Goal: Task Accomplishment & Management: Use online tool/utility

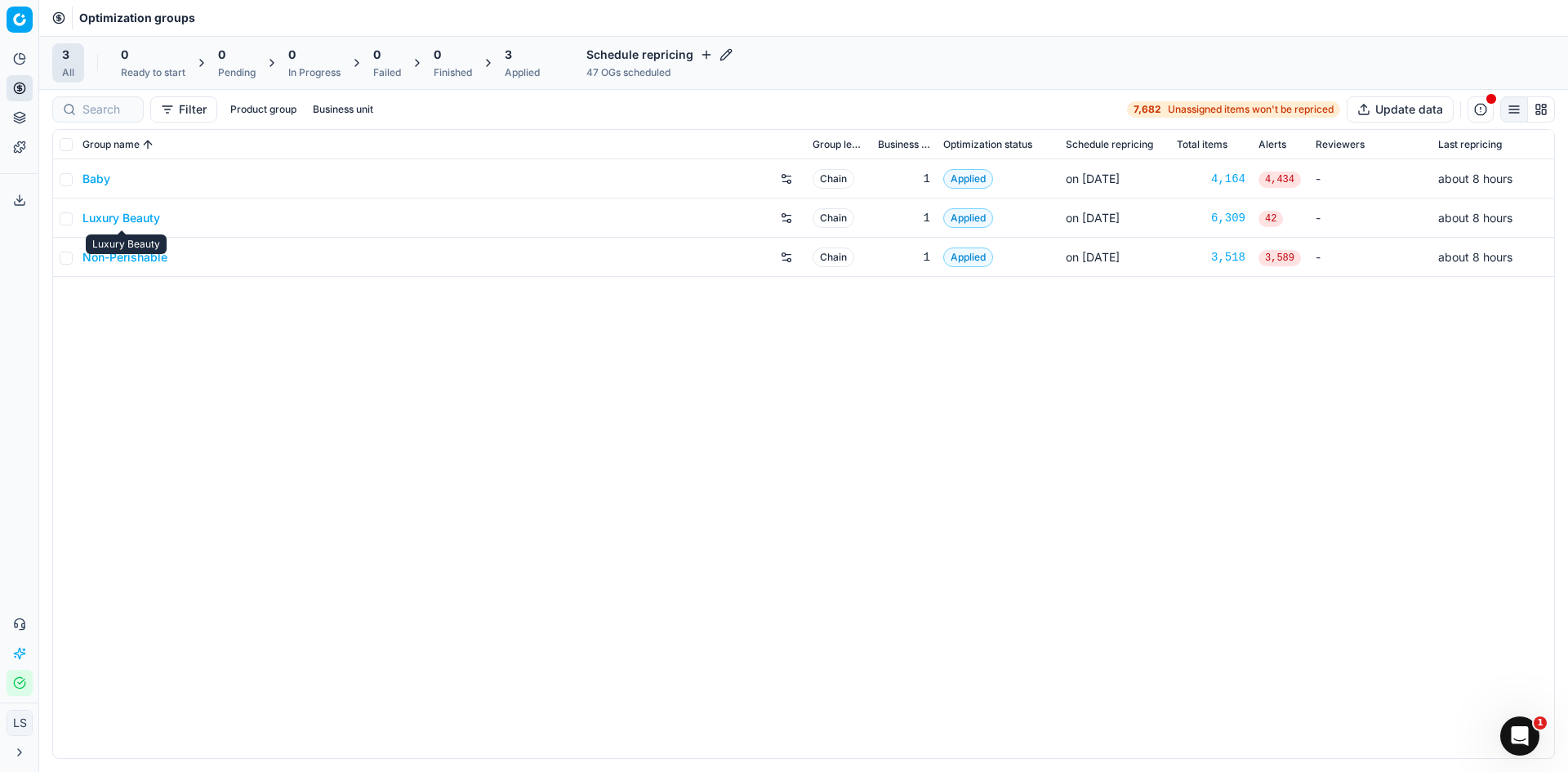
click at [120, 219] on link "Luxury Beauty" at bounding box center [121, 218] width 78 height 17
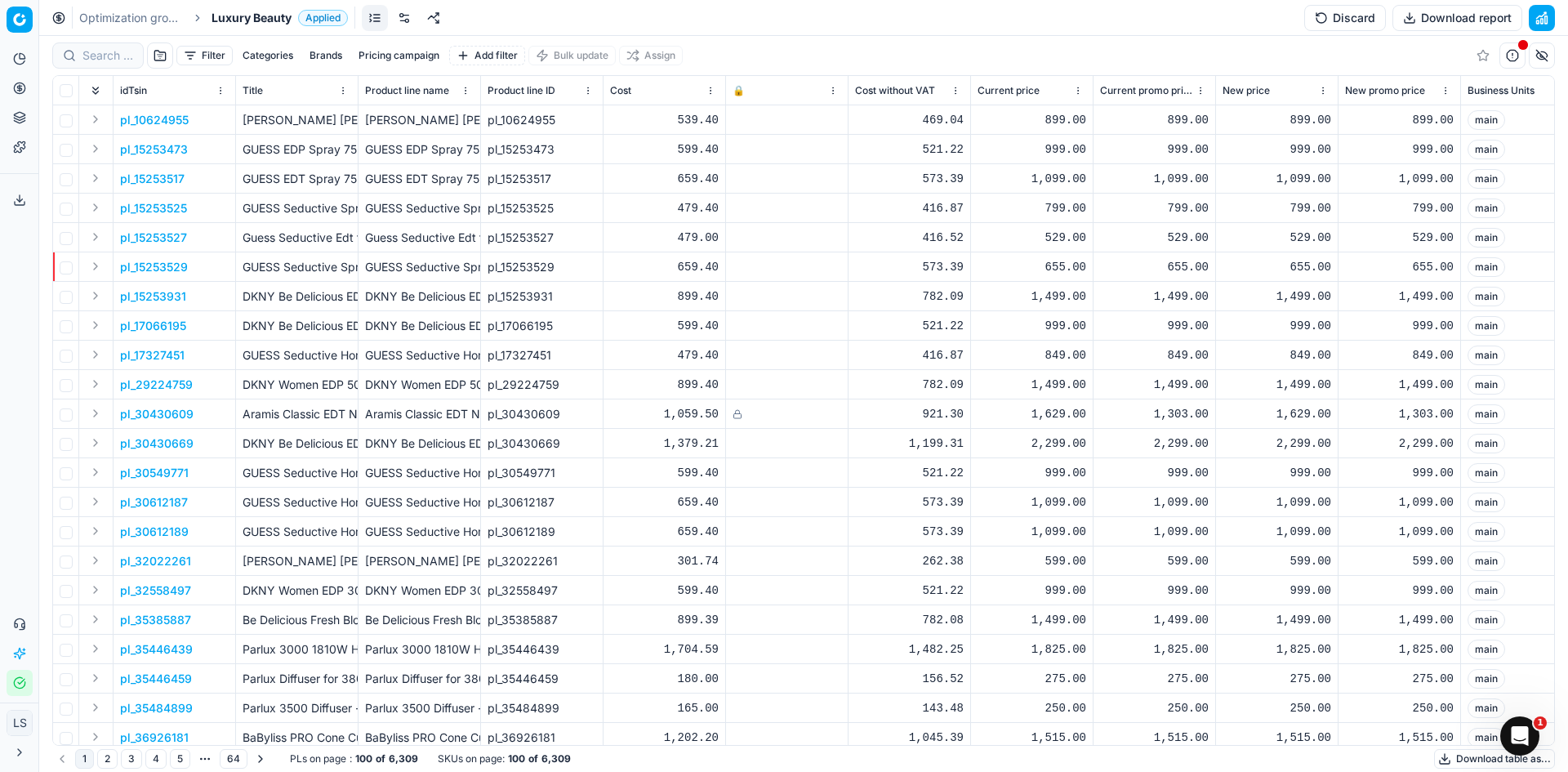
click at [397, 55] on button "Pricing campaign" at bounding box center [399, 56] width 94 height 20
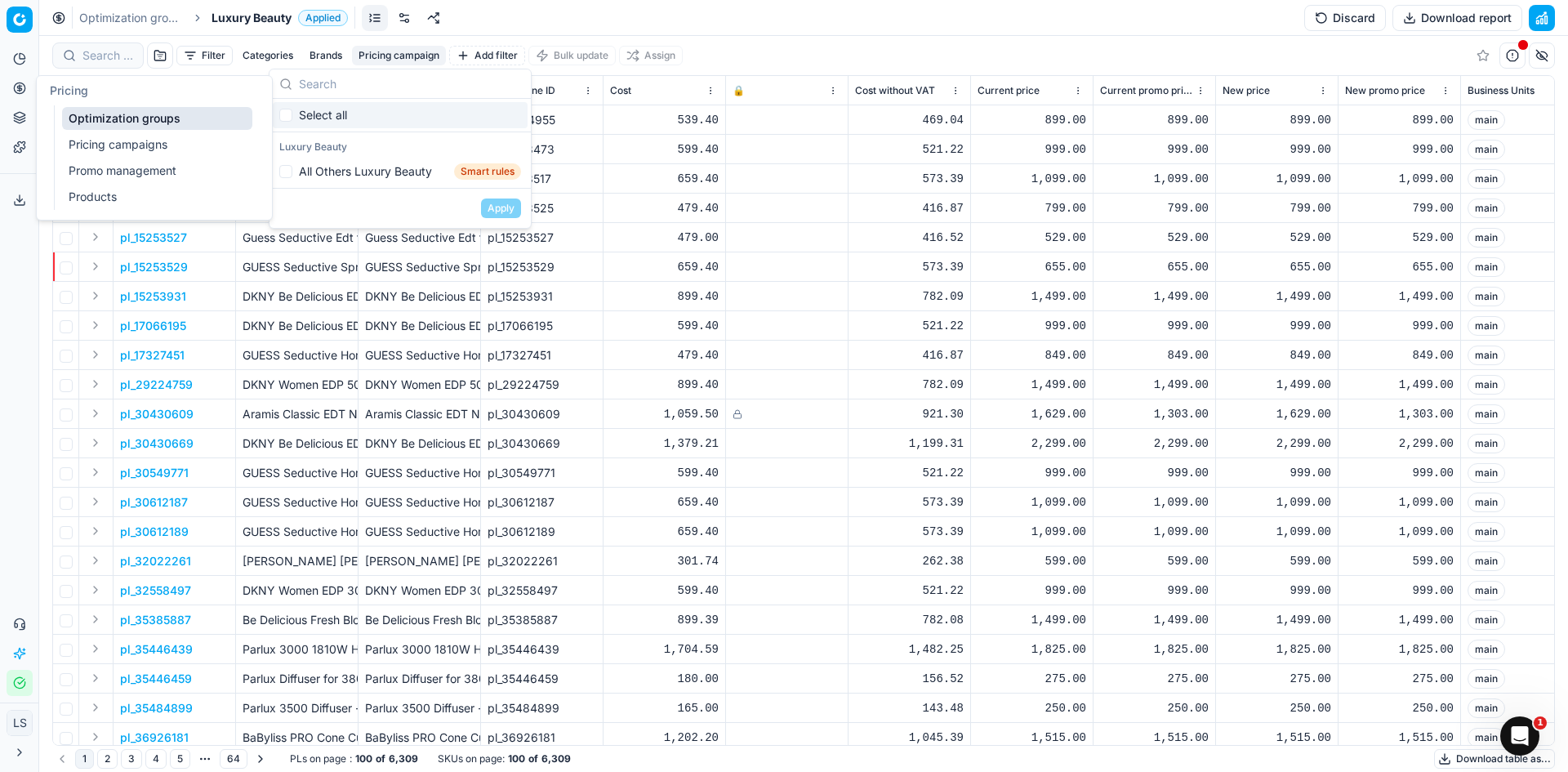
click at [27, 91] on button "Pricing" at bounding box center [20, 88] width 27 height 27
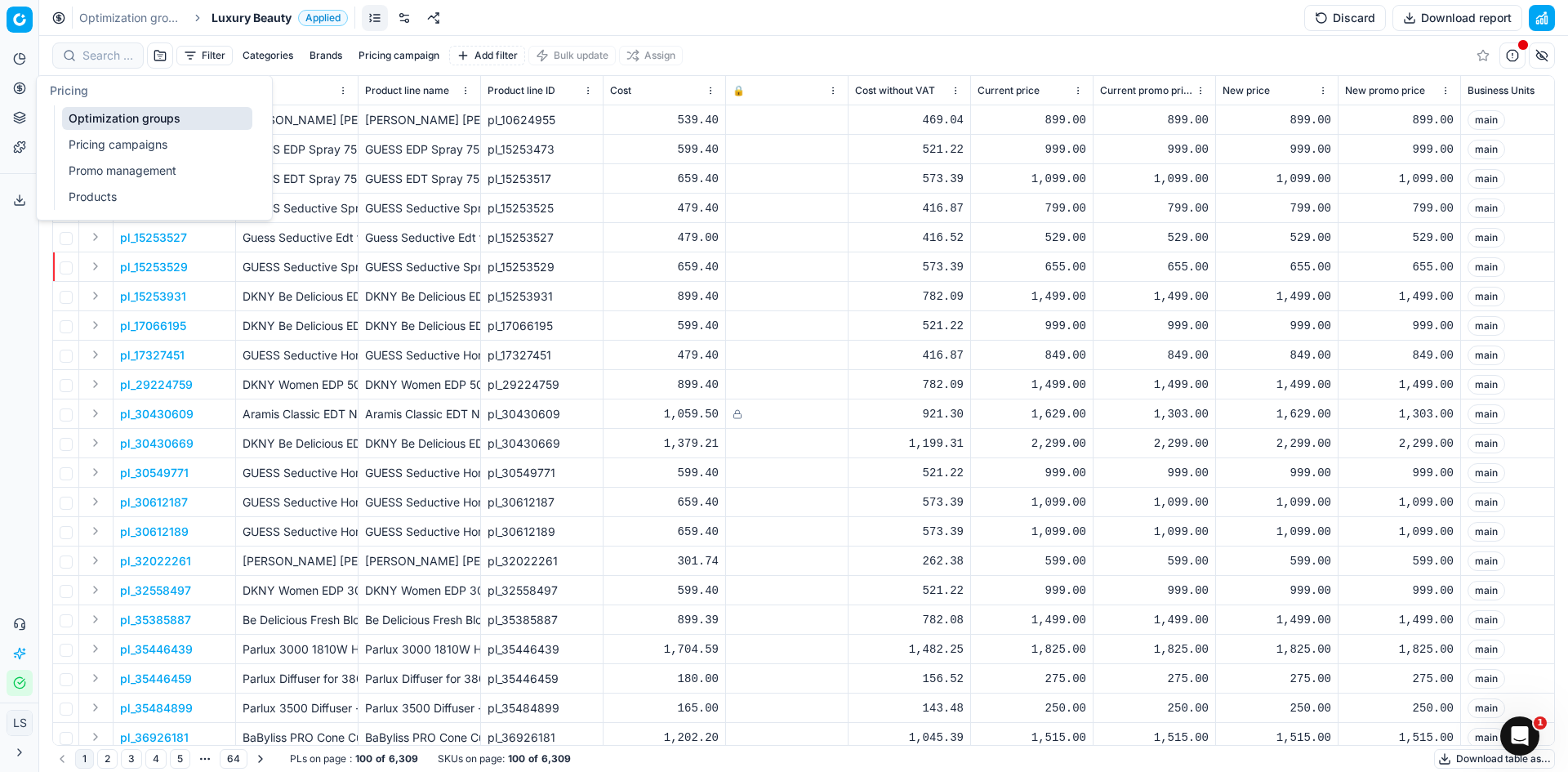
click at [103, 142] on link "Pricing campaigns" at bounding box center [157, 144] width 191 height 23
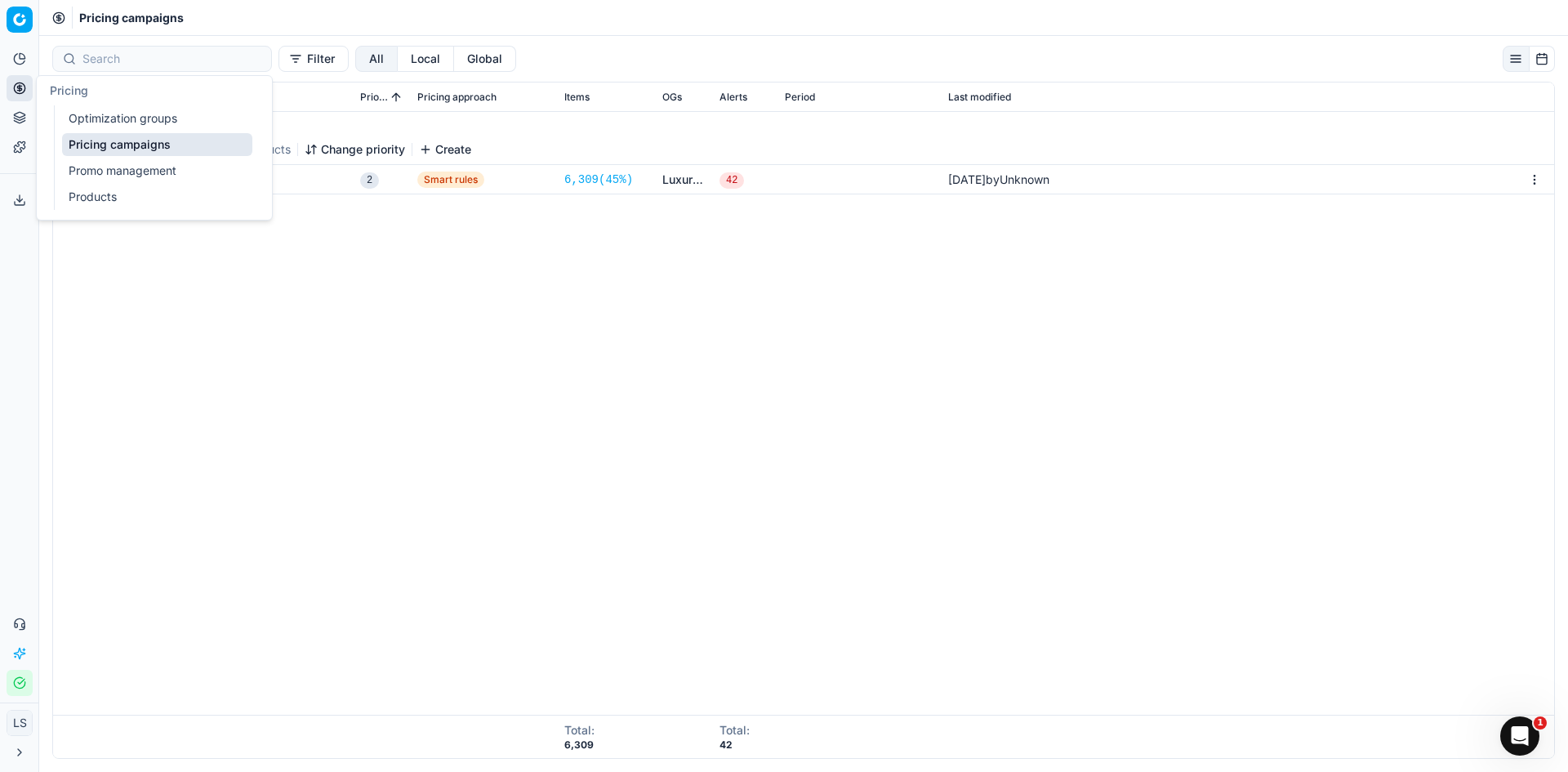
click at [637, 369] on div "Luxury Beauty 1 Pricing campaigns 6,309 Products Change priority Create All Oth…" at bounding box center [803, 413] width 1501 height 603
click at [201, 178] on button "All Others Luxury Beauty" at bounding box center [150, 179] width 136 height 17
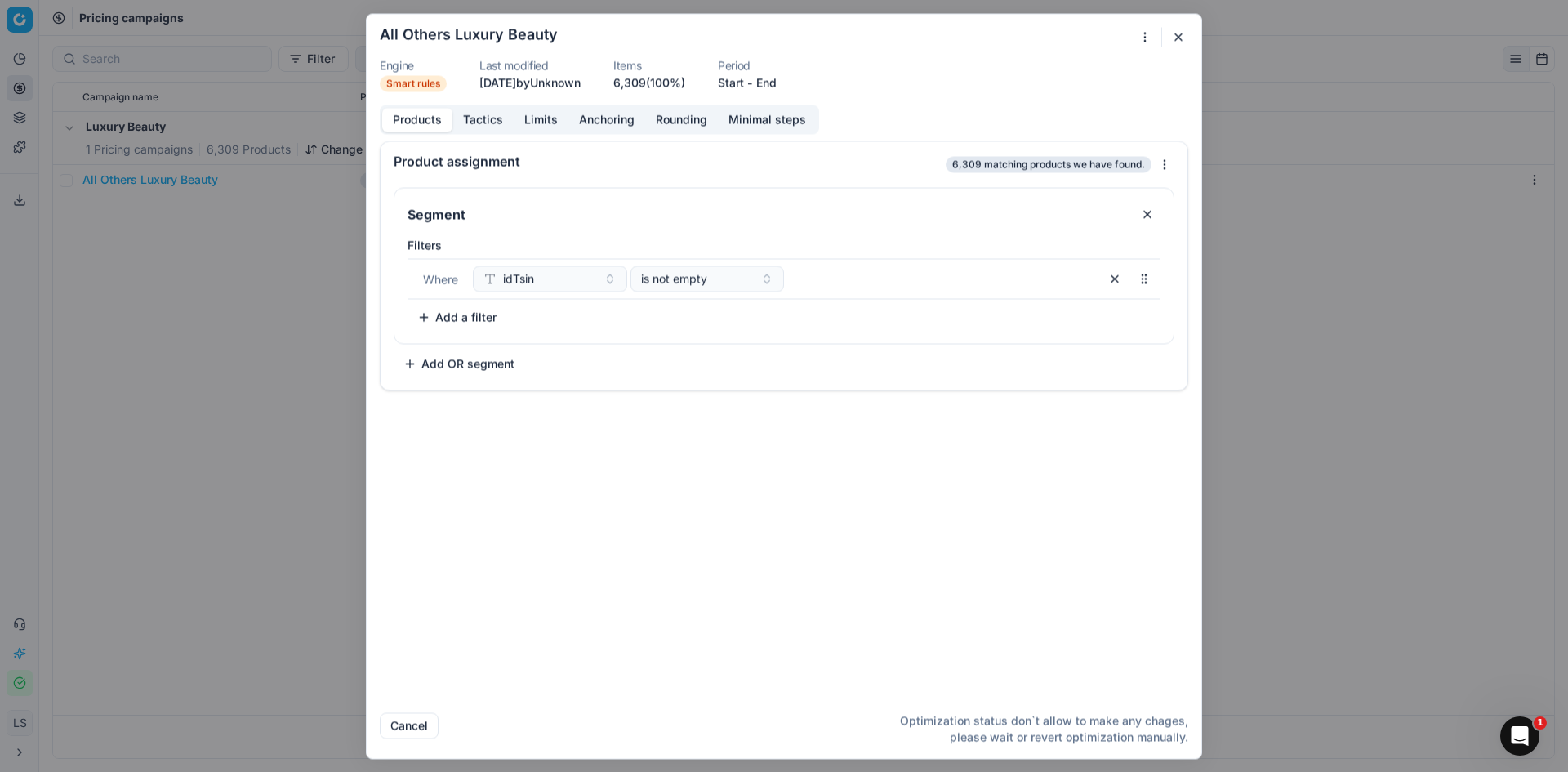
click at [1181, 35] on button "button" at bounding box center [1179, 36] width 20 height 20
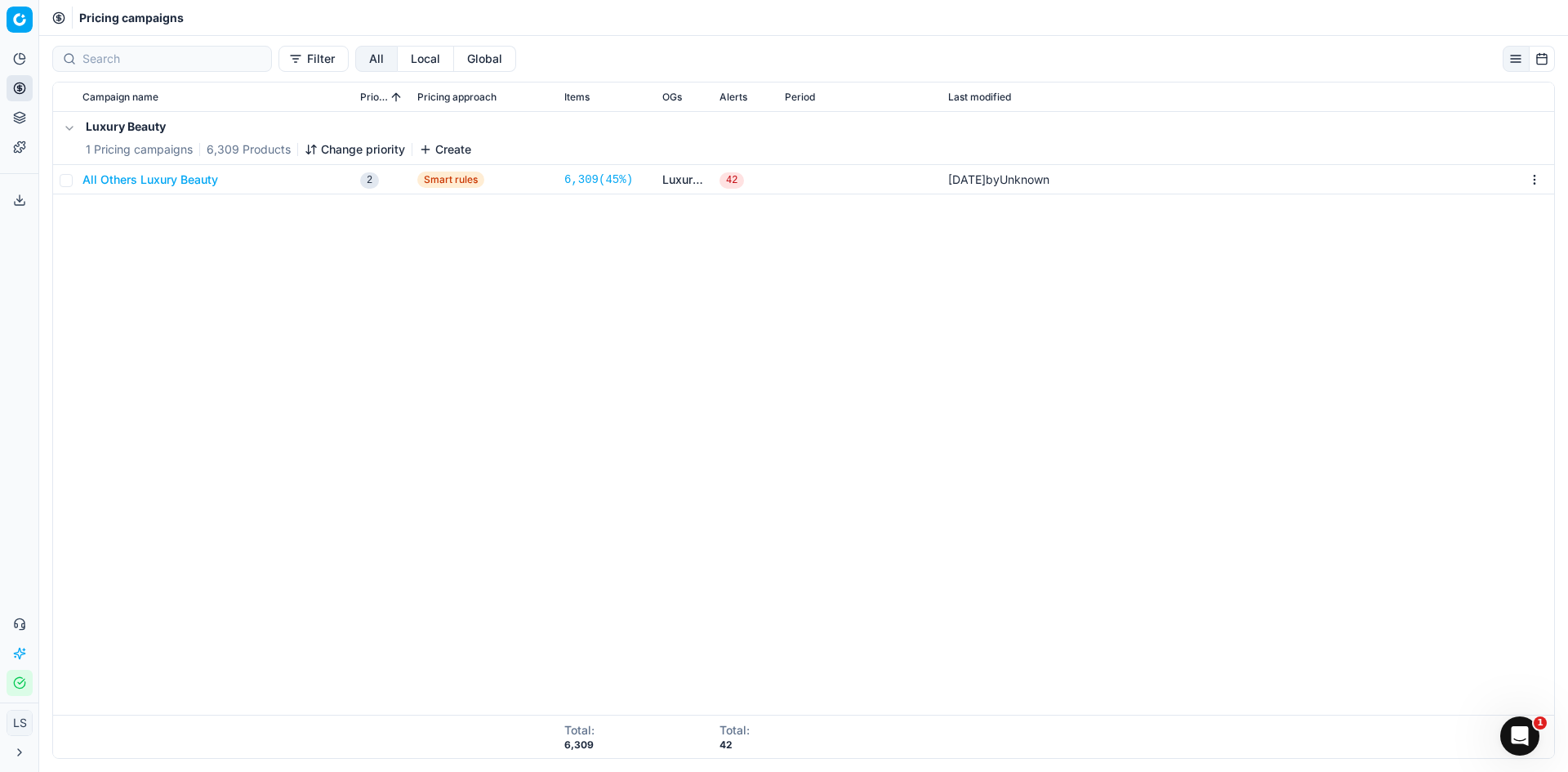
click at [679, 176] on link "Luxury Beauty" at bounding box center [684, 179] width 44 height 17
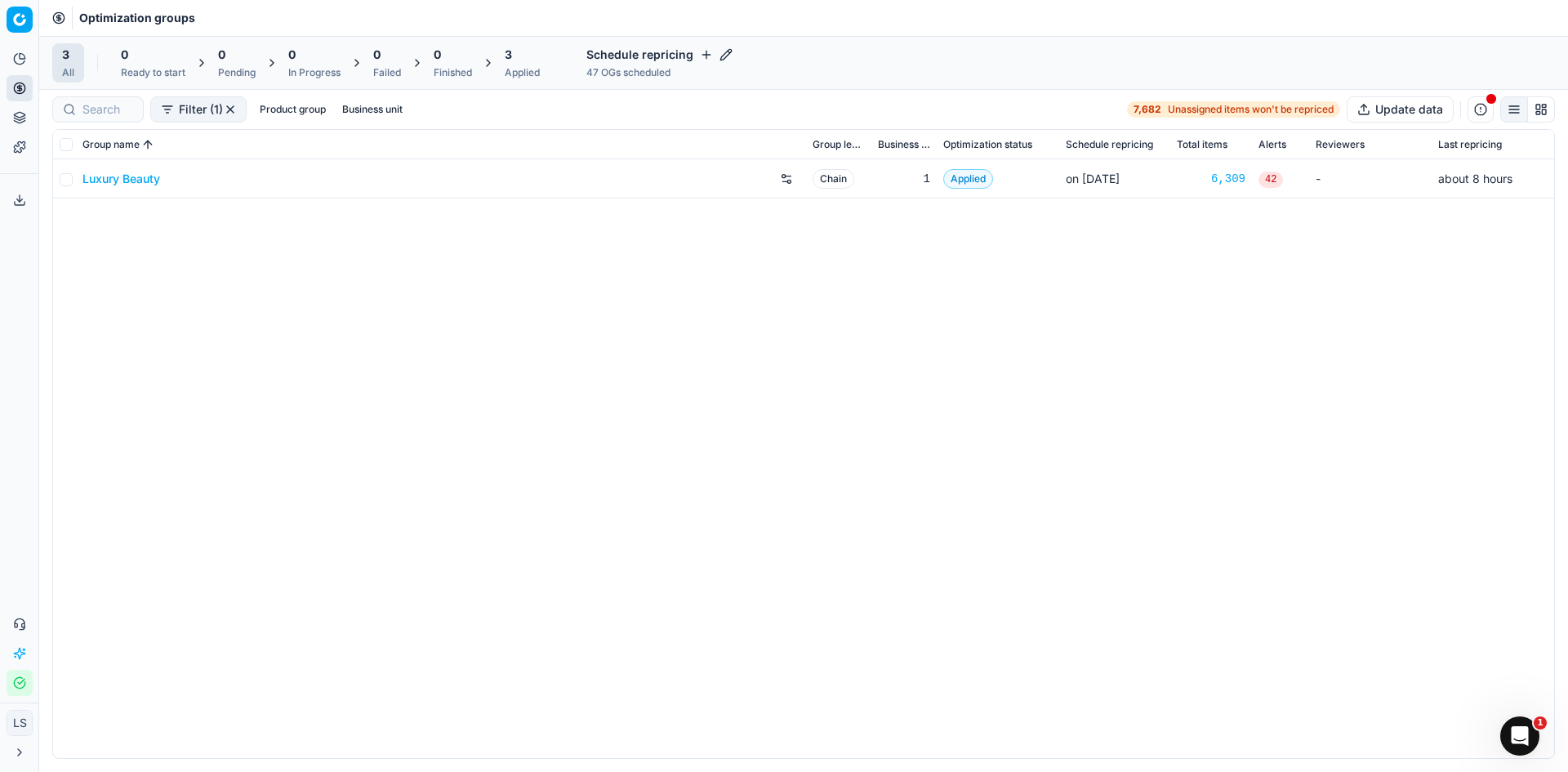
click at [110, 180] on link "Luxury Beauty" at bounding box center [121, 179] width 78 height 17
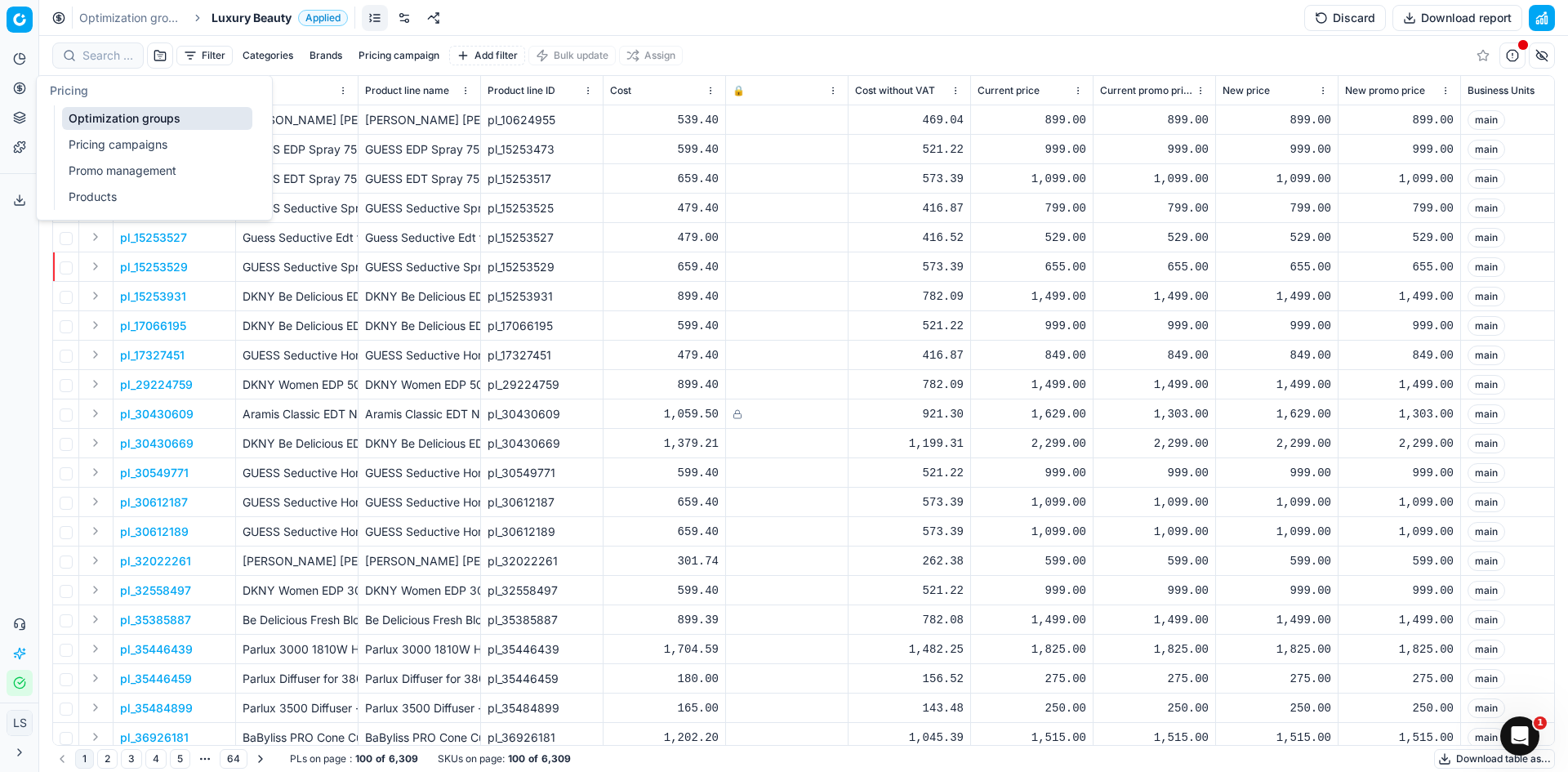
click at [210, 146] on link "Pricing campaigns" at bounding box center [157, 144] width 191 height 23
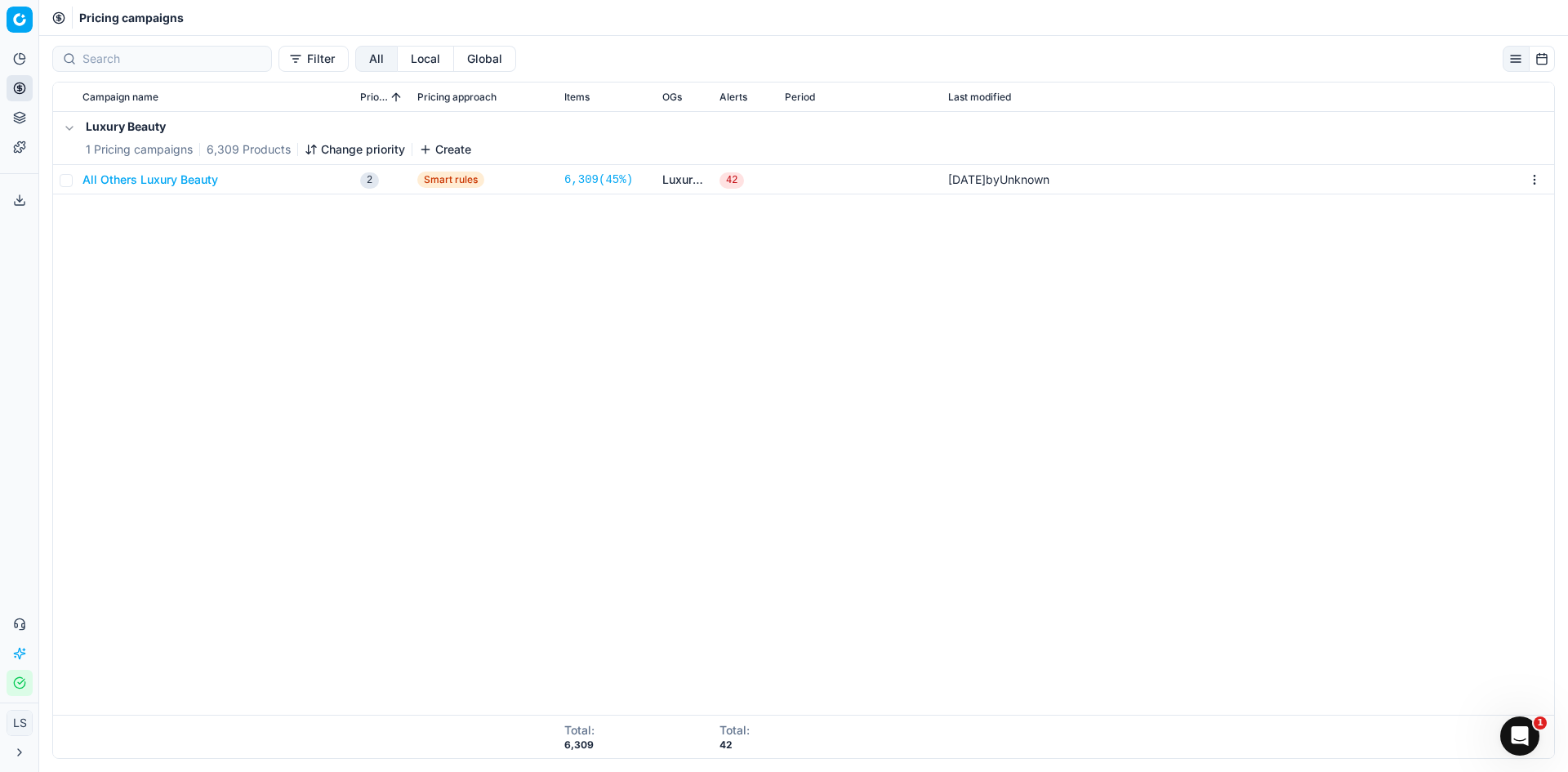
click at [183, 176] on button "All Others Luxury Beauty" at bounding box center [150, 179] width 136 height 17
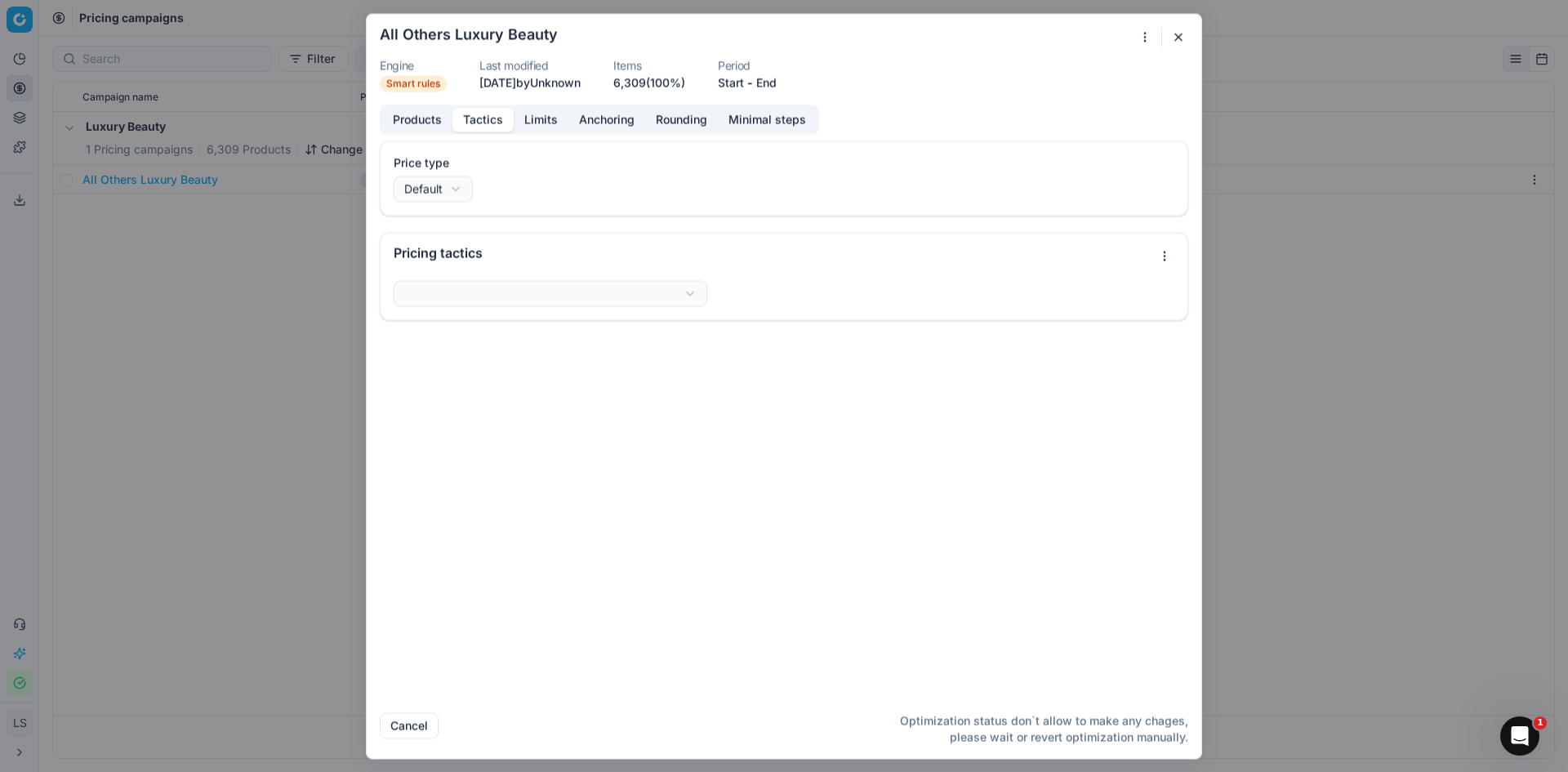
click at [494, 121] on button "Tactics" at bounding box center [483, 120] width 61 height 24
click at [546, 125] on button "Limits" at bounding box center [542, 120] width 55 height 24
click at [476, 123] on button "Tactics" at bounding box center [483, 120] width 61 height 24
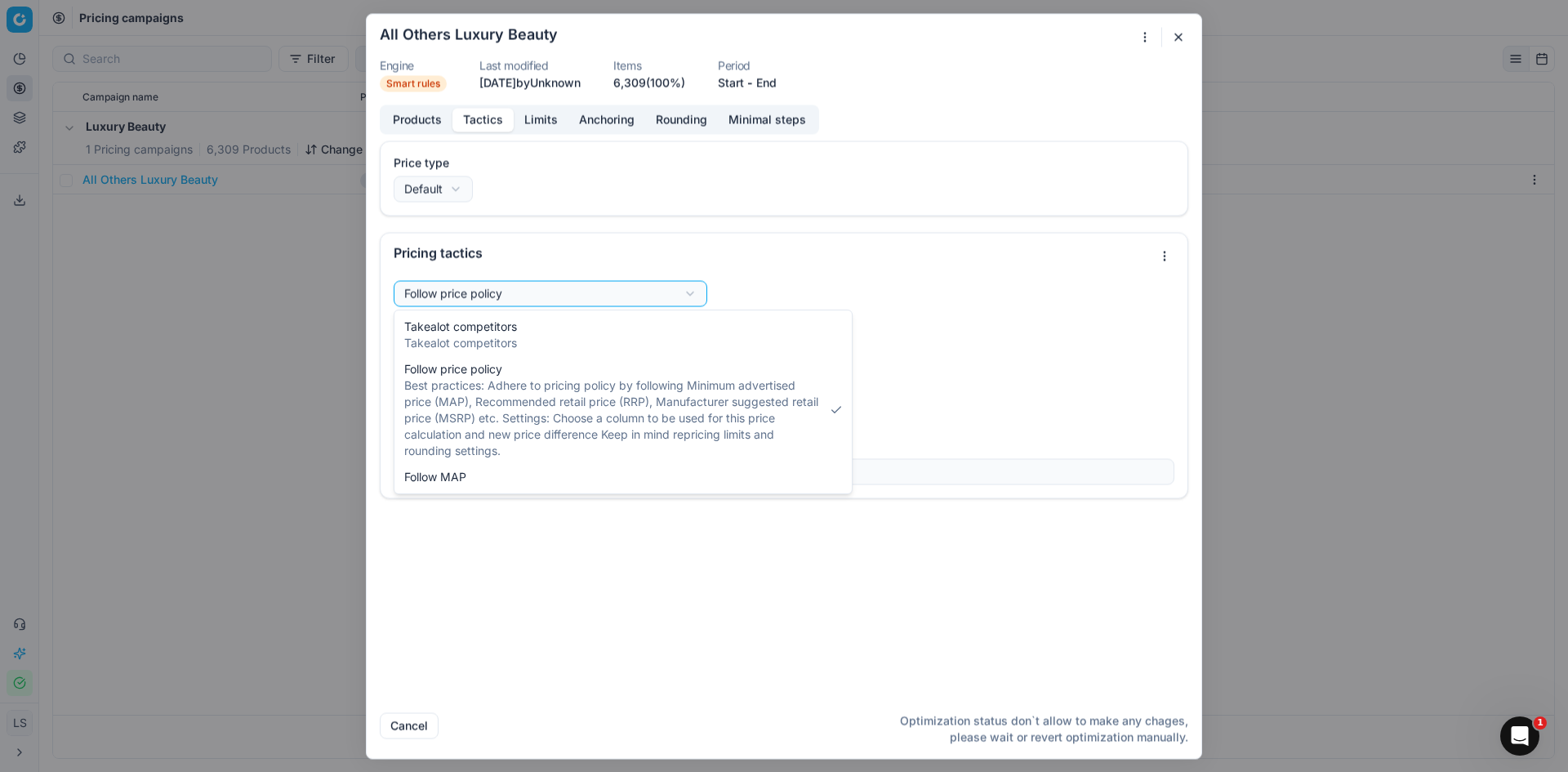
click at [527, 302] on div "We are saving PC settings. Please wait, it should take a few minutes All Others…" at bounding box center [784, 386] width 1568 height 772
click at [963, 309] on div "We are saving PC settings. Please wait, it should take a few minutes All Others…" at bounding box center [784, 386] width 1568 height 772
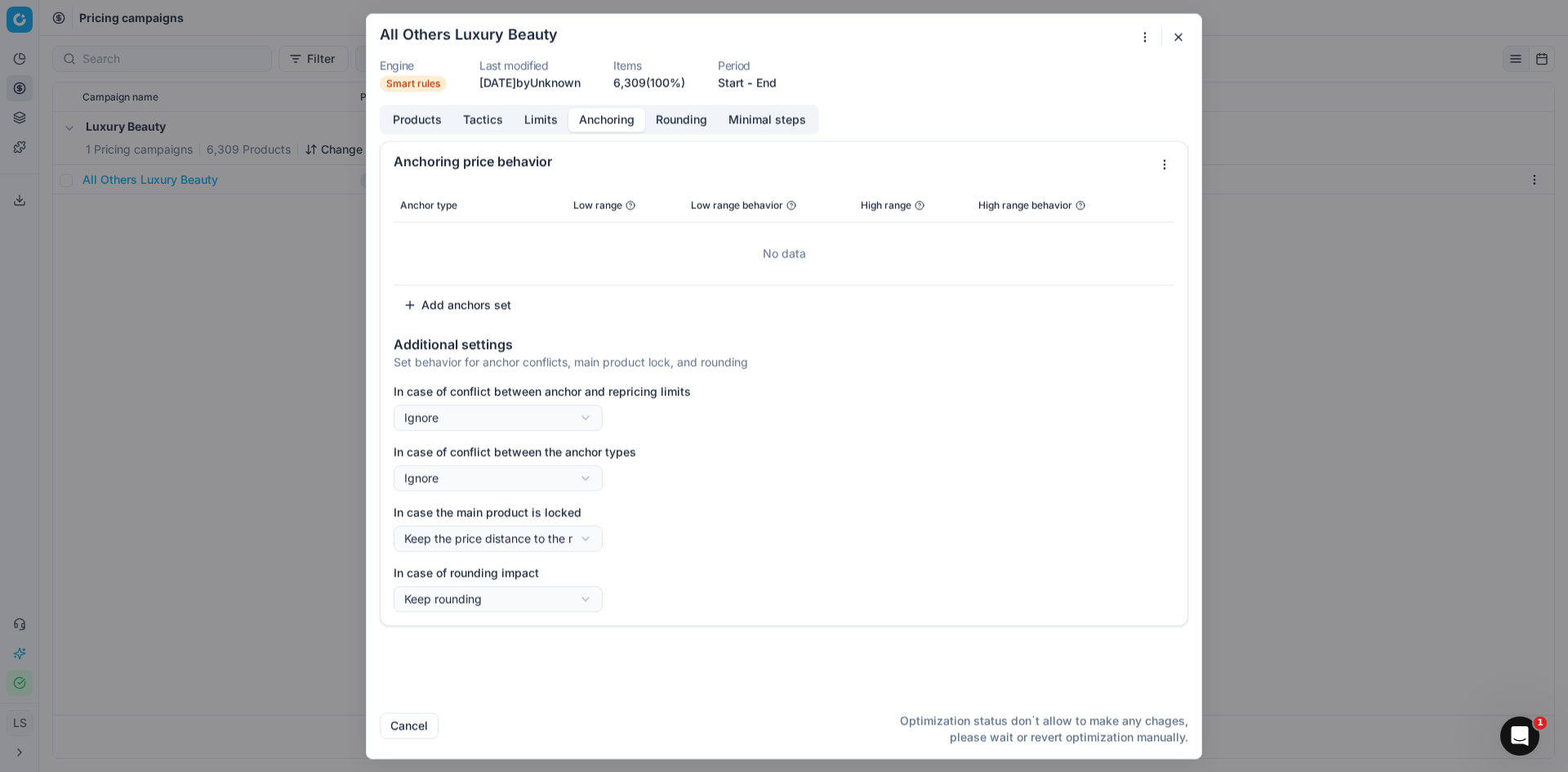
click at [608, 122] on button "Anchoring" at bounding box center [607, 120] width 77 height 24
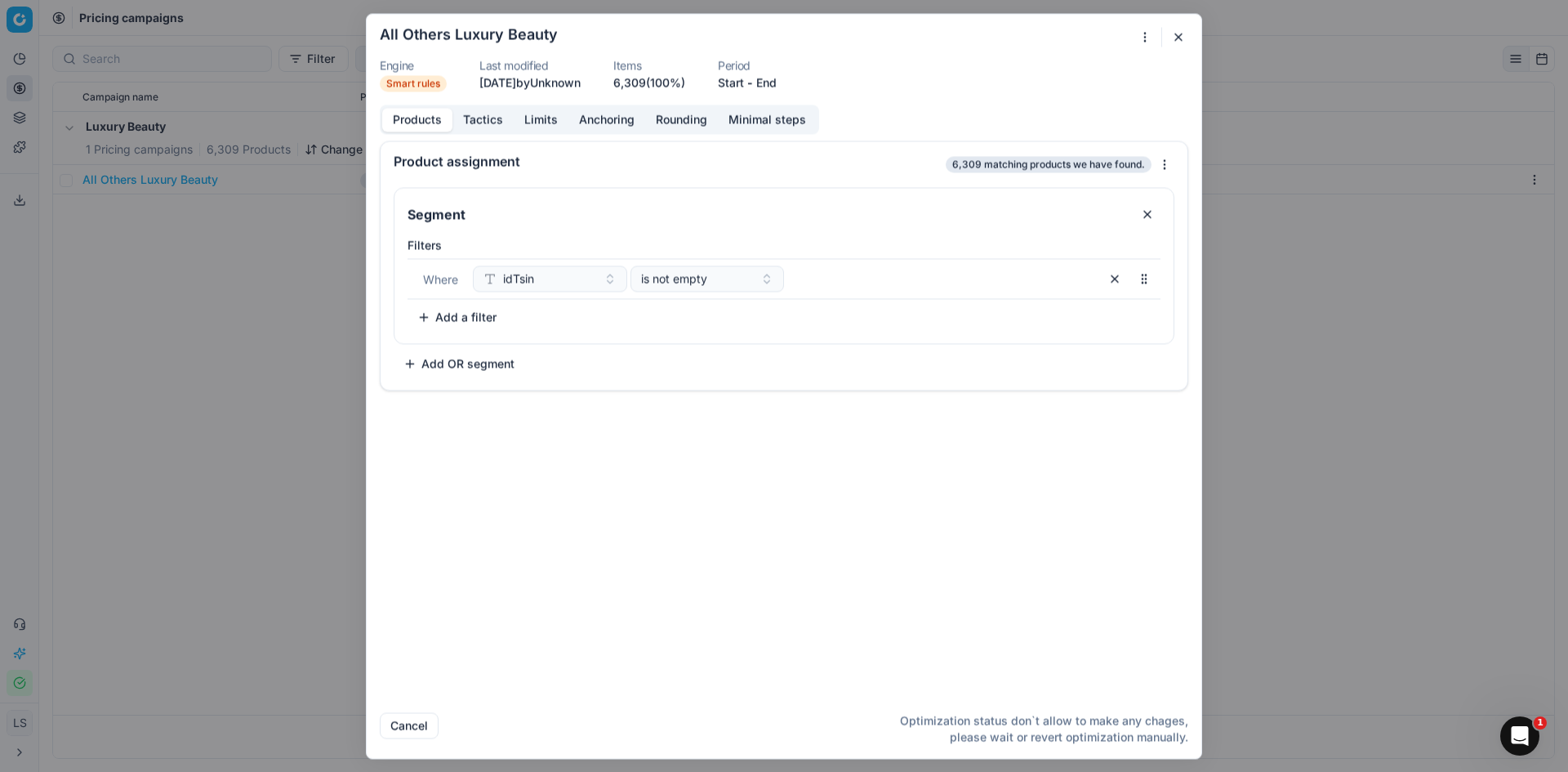
click at [404, 119] on button "Products" at bounding box center [417, 120] width 70 height 24
click at [530, 123] on button "Limits" at bounding box center [542, 120] width 55 height 24
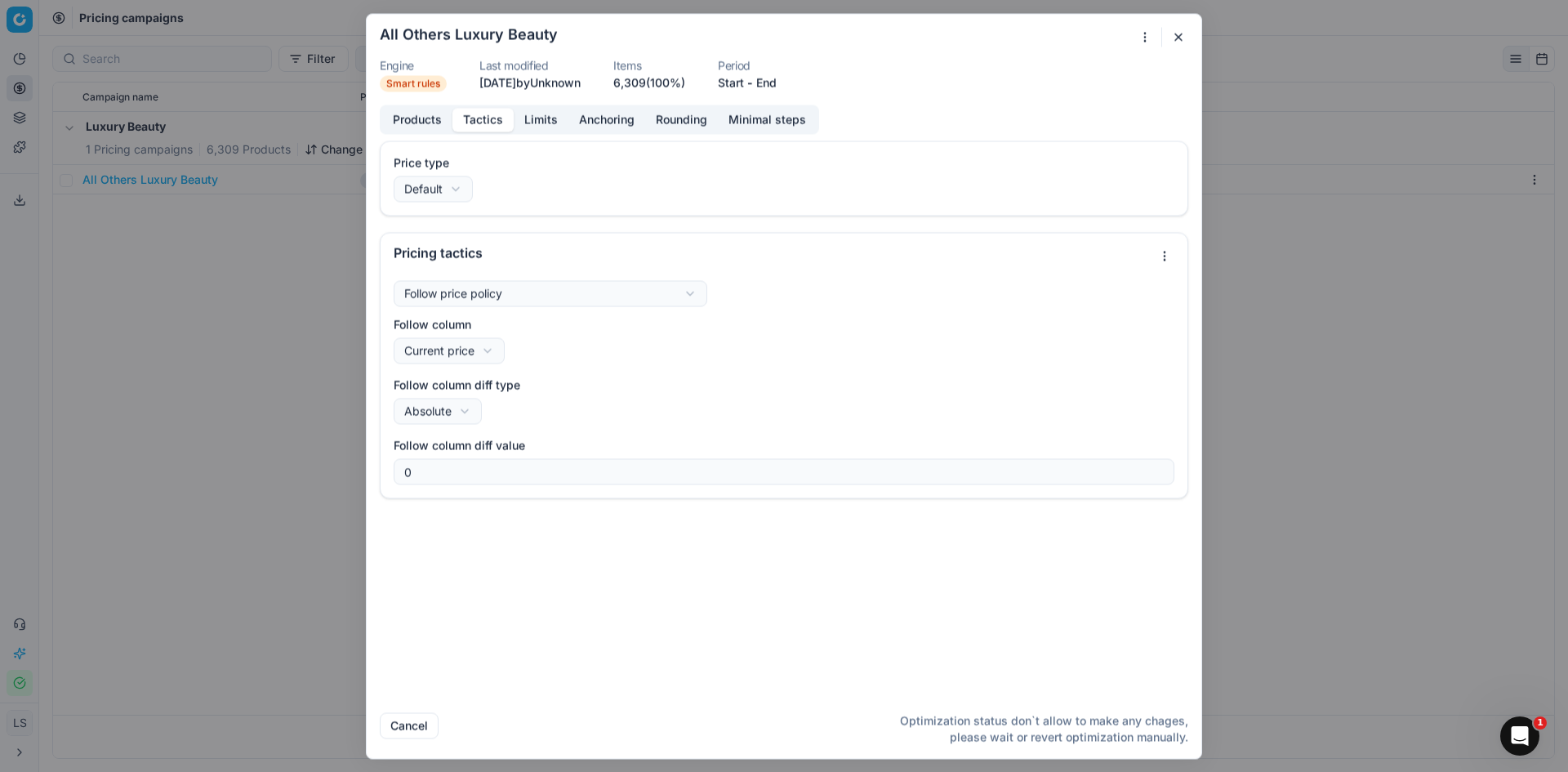
click at [473, 119] on button "Tactics" at bounding box center [483, 120] width 61 height 24
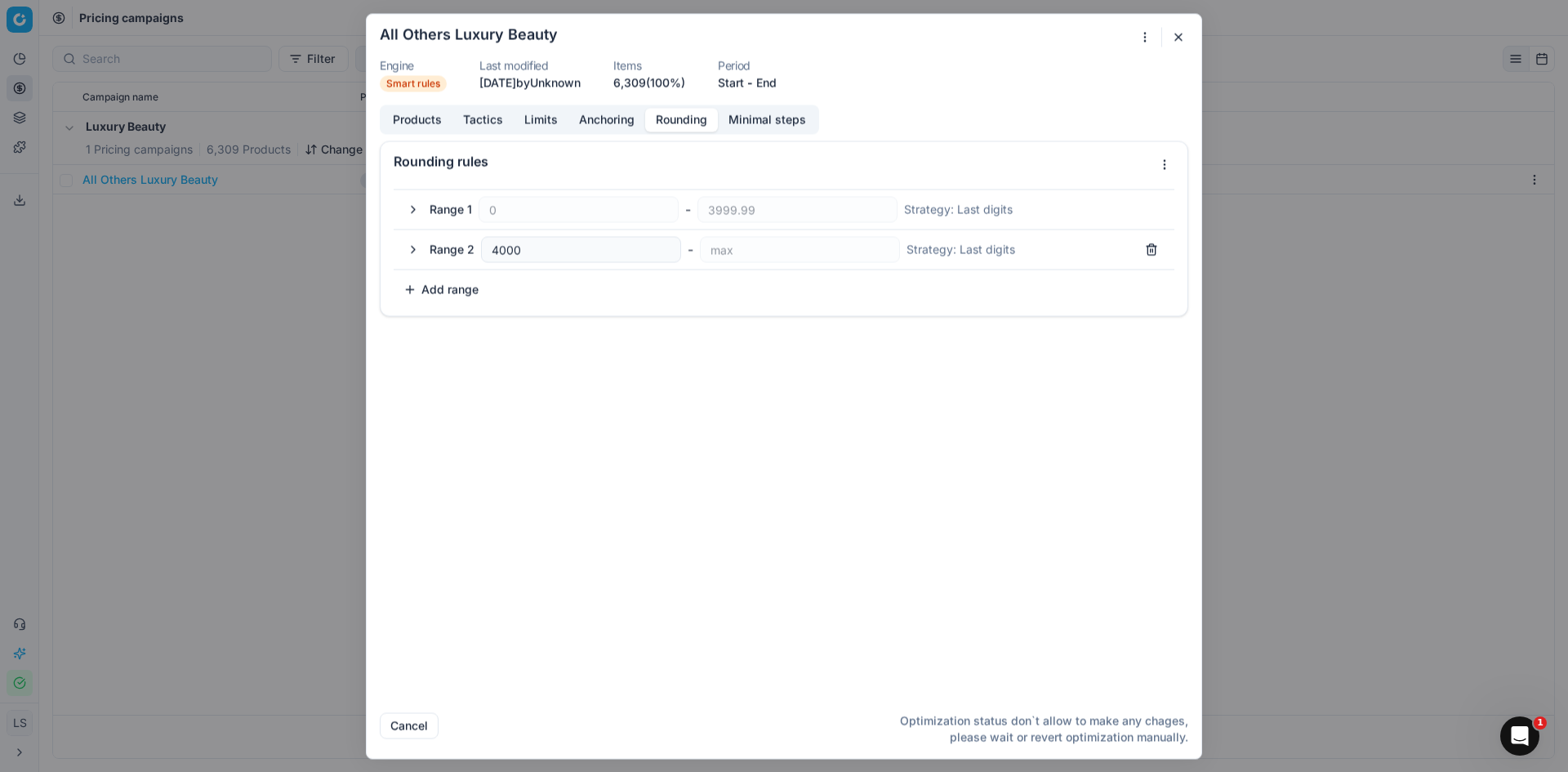
click at [683, 118] on button "Rounding" at bounding box center [681, 120] width 73 height 24
